Goal: Register for event/course

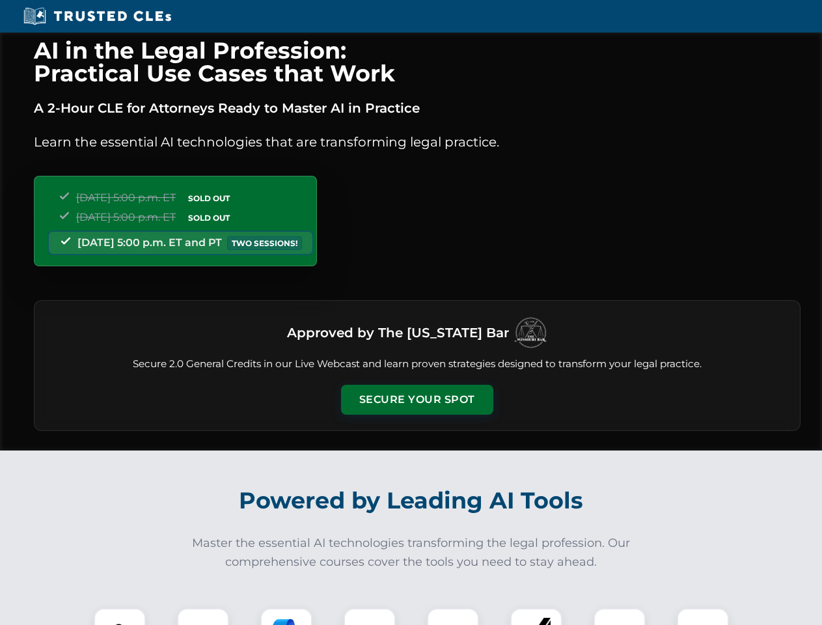
click at [416, 400] on button "Secure Your Spot" at bounding box center [417, 400] width 152 height 30
click at [120, 616] on img at bounding box center [120, 634] width 38 height 38
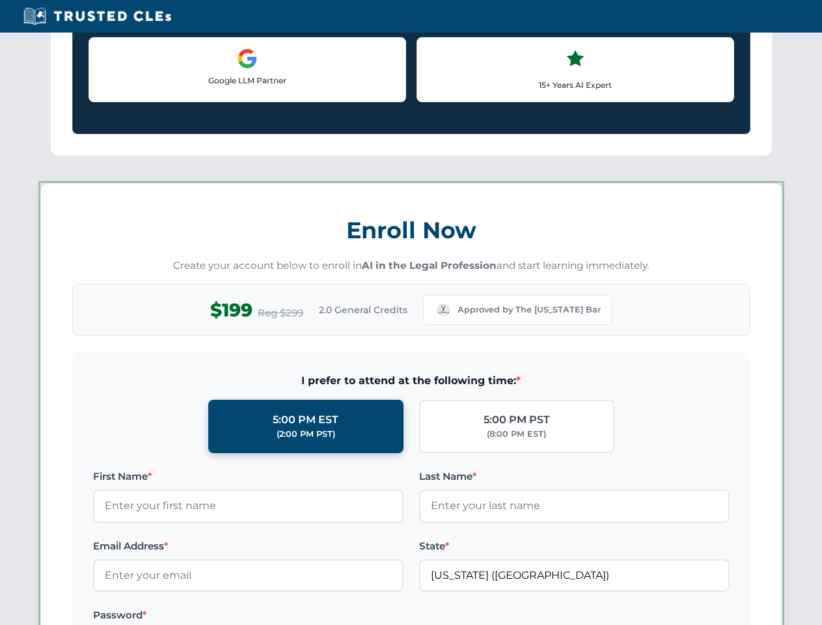
click at [286, 616] on label "Password *" at bounding box center [248, 615] width 310 height 16
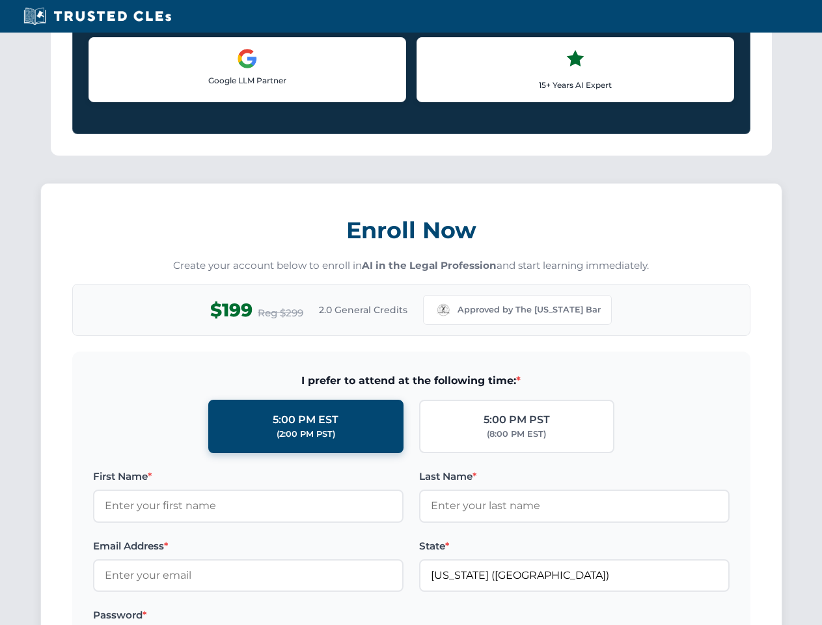
scroll to position [1277, 0]
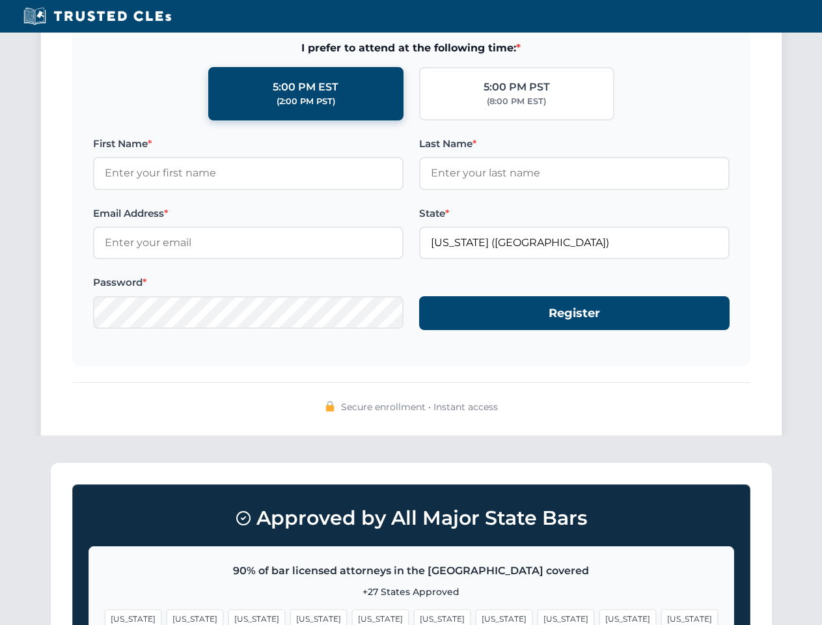
click at [599, 616] on span "[US_STATE]" at bounding box center [627, 618] width 57 height 19
